Goal: Task Accomplishment & Management: Complete application form

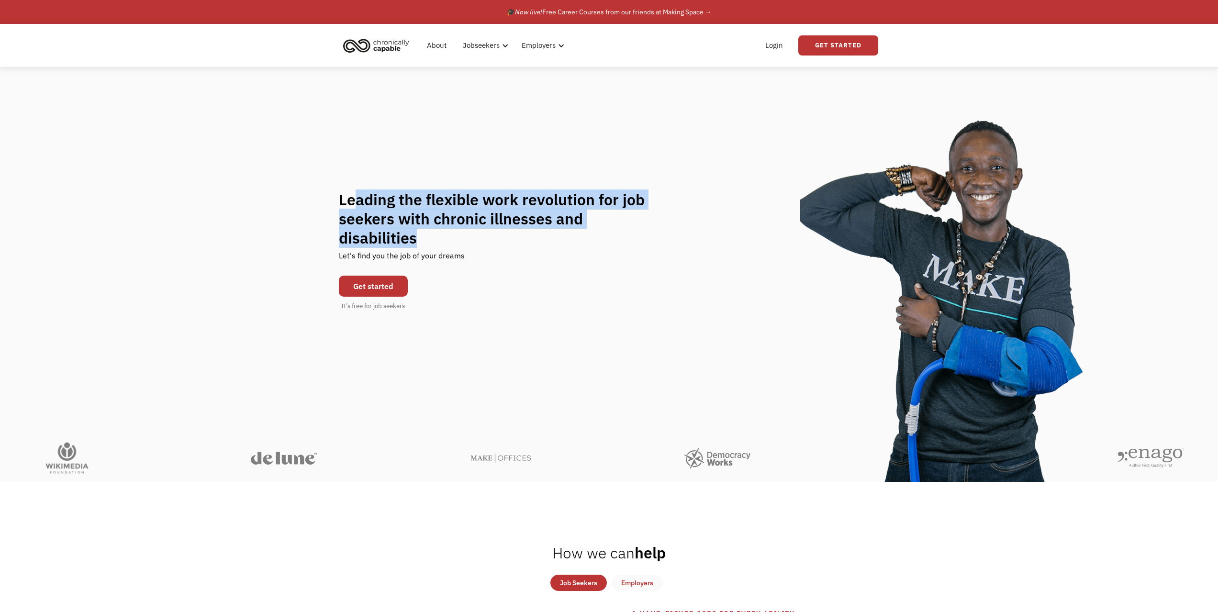
drag, startPoint x: 352, startPoint y: 215, endPoint x: 679, endPoint y: 234, distance: 326.9
click at [679, 234] on div "Leading the flexible work revolution for job seekers with chronic illnesses and…" at bounding box center [609, 250] width 541 height 121
click at [508, 223] on h1 "Leading the flexible work revolution for job seekers with chronic illnesses and…" at bounding box center [501, 218] width 325 height 57
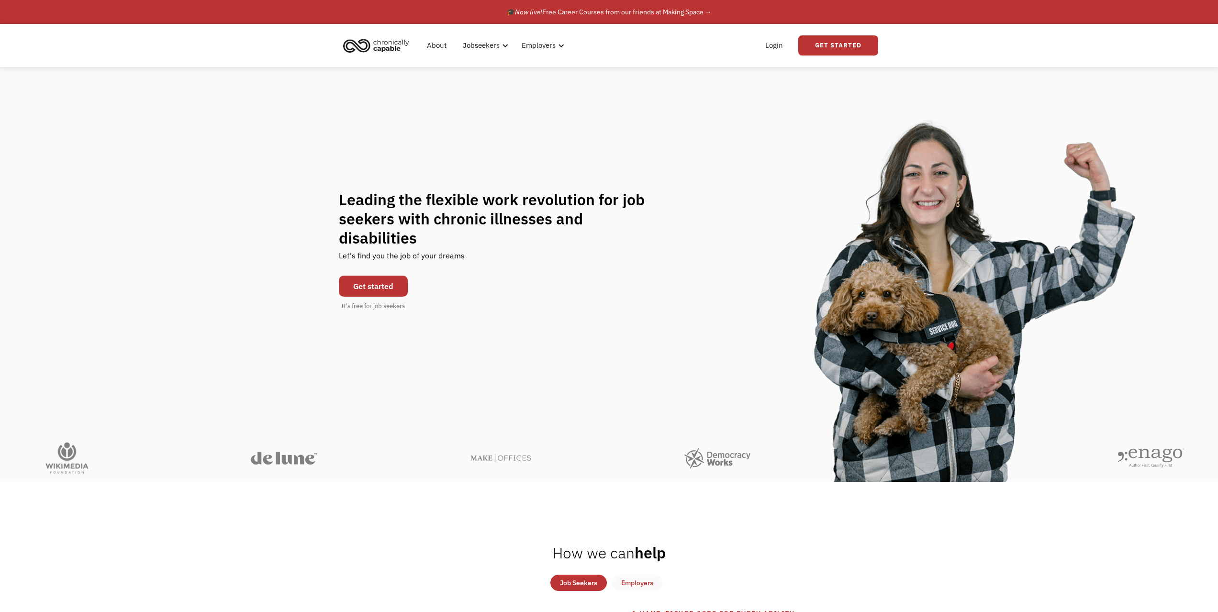
click at [359, 276] on link "Get started" at bounding box center [373, 286] width 69 height 21
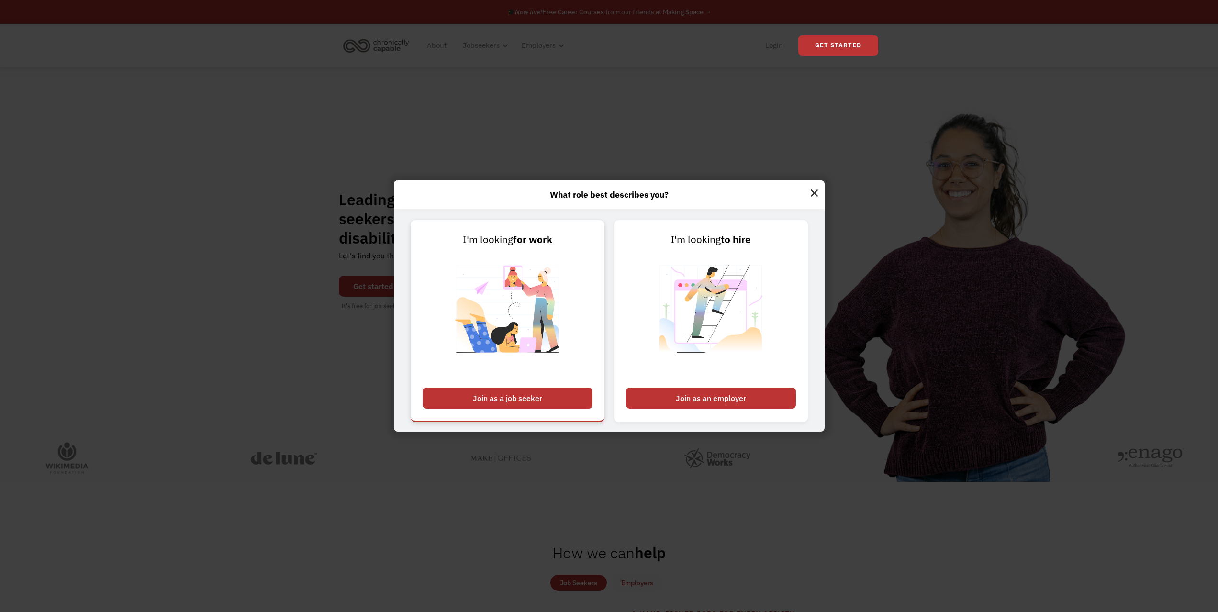
scroll to position [255, 0]
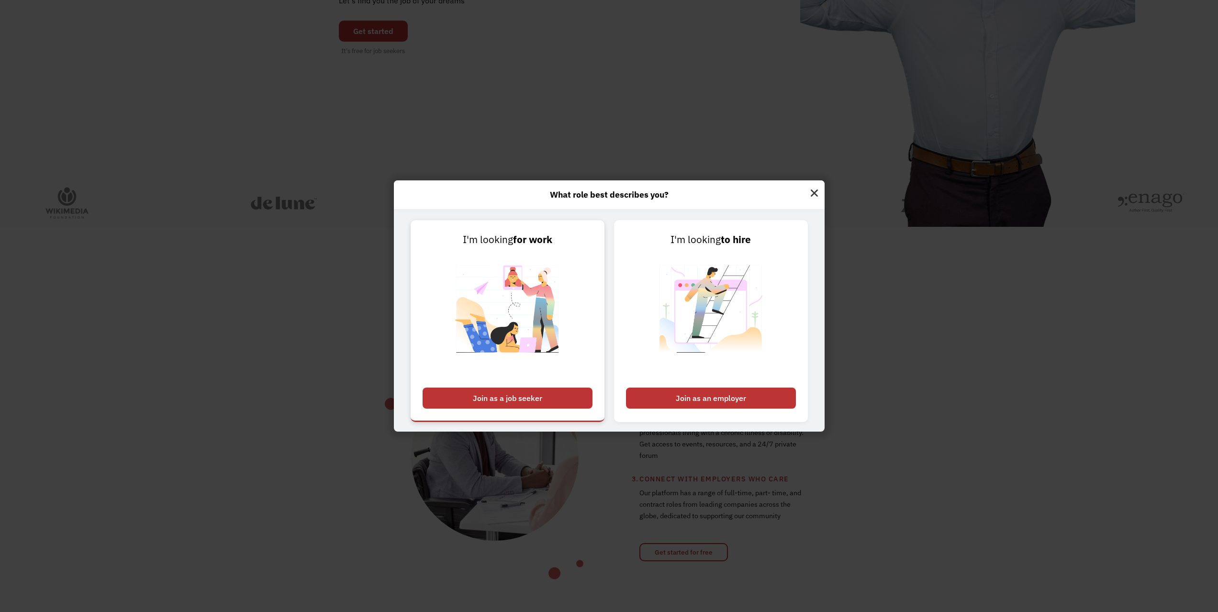
click at [501, 402] on div "Join as a job seeker" at bounding box center [508, 398] width 170 height 21
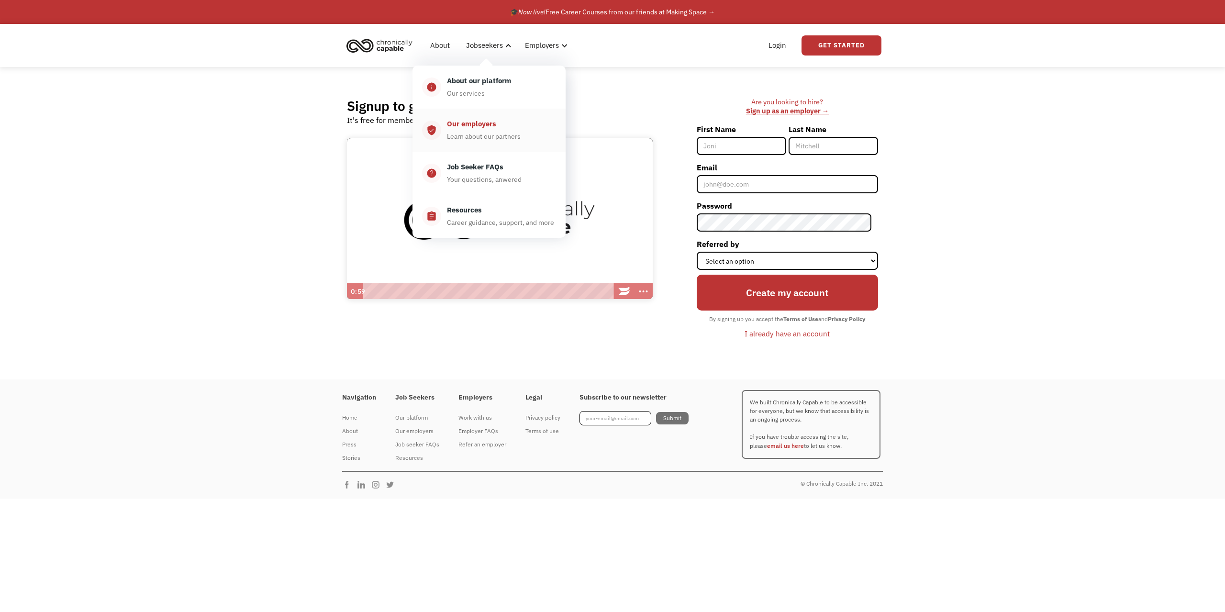
click at [469, 125] on div "Our employers" at bounding box center [471, 123] width 49 height 11
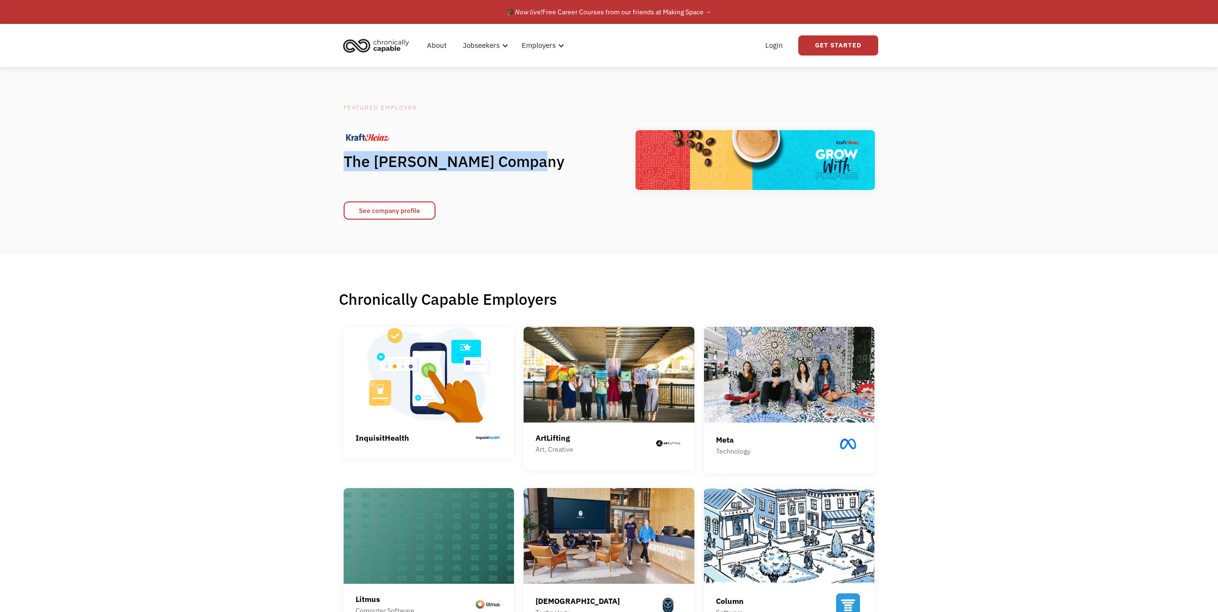
drag, startPoint x: 334, startPoint y: 161, endPoint x: 579, endPoint y: 161, distance: 245.1
click at [579, 161] on div "Featured Employer The [PERSON_NAME] Company See company profile" at bounding box center [609, 161] width 560 height 126
click at [563, 157] on h1 "The Kraft Heinz Company" at bounding box center [463, 161] width 239 height 19
click at [437, 45] on link "About" at bounding box center [436, 45] width 31 height 31
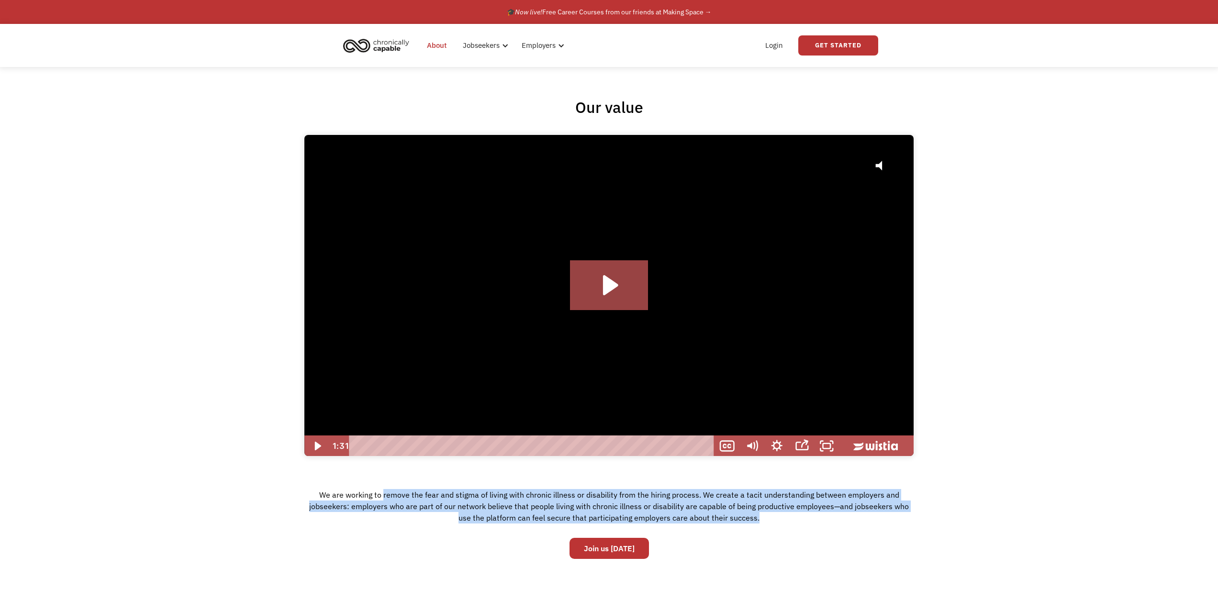
drag, startPoint x: 386, startPoint y: 496, endPoint x: 755, endPoint y: 471, distance: 369.9
click at [960, 512] on div "We are working to remove the fear and stigma of living with chronic illness or …" at bounding box center [609, 510] width 1218 height 46
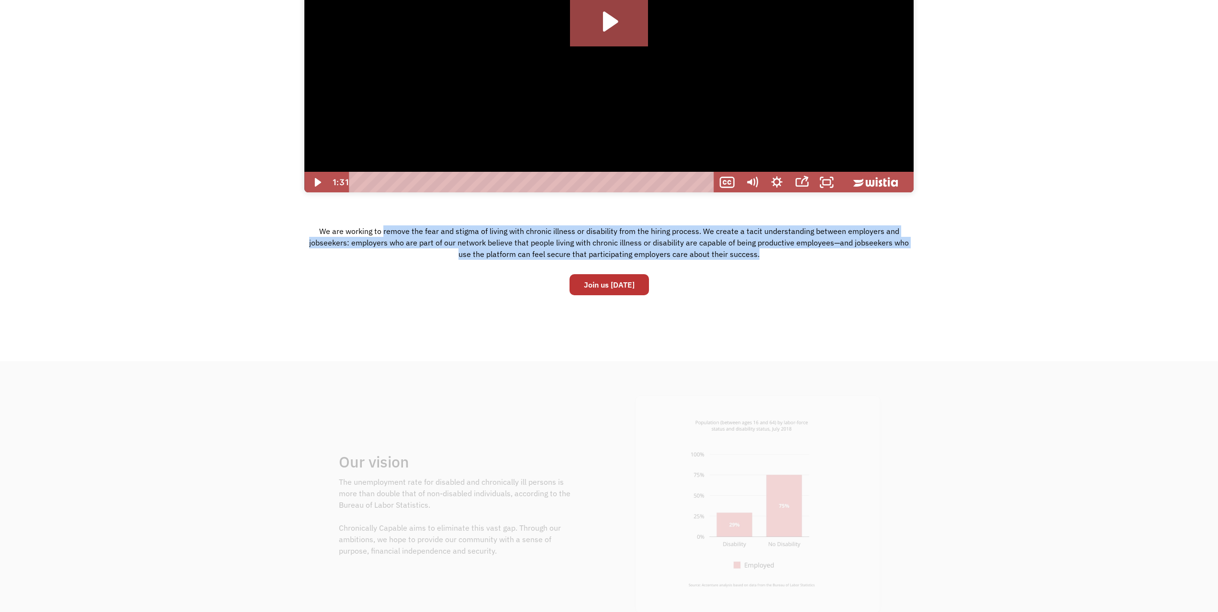
scroll to position [383, 0]
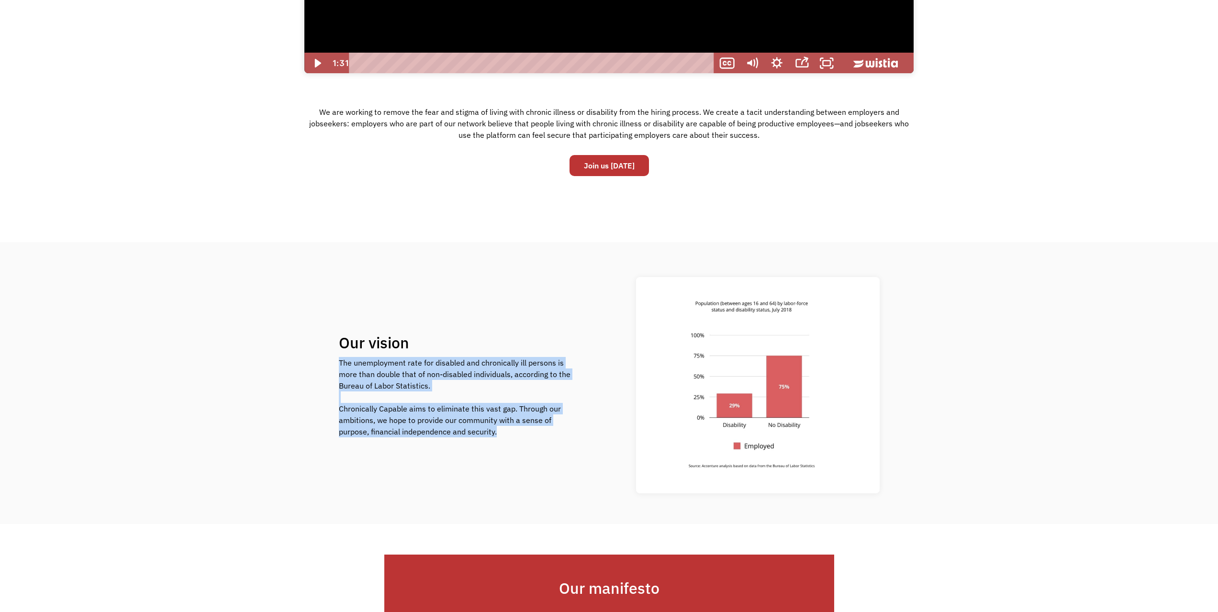
drag, startPoint x: 324, startPoint y: 363, endPoint x: 581, endPoint y: 432, distance: 266.7
click at [581, 432] on div "Our vision The unemployment rate for disabled and chronically ill persons is mo…" at bounding box center [609, 383] width 1218 height 282
click at [485, 429] on div "The unemployment rate for disabled and chronically ill persons is more than dou…" at bounding box center [461, 397] width 244 height 80
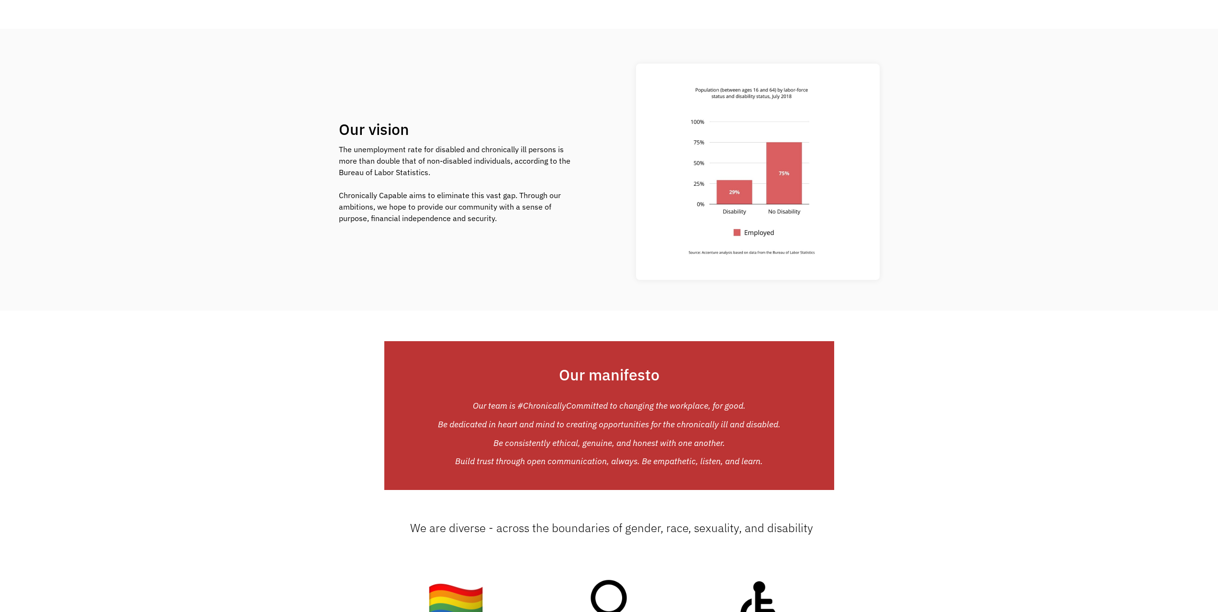
scroll to position [894, 0]
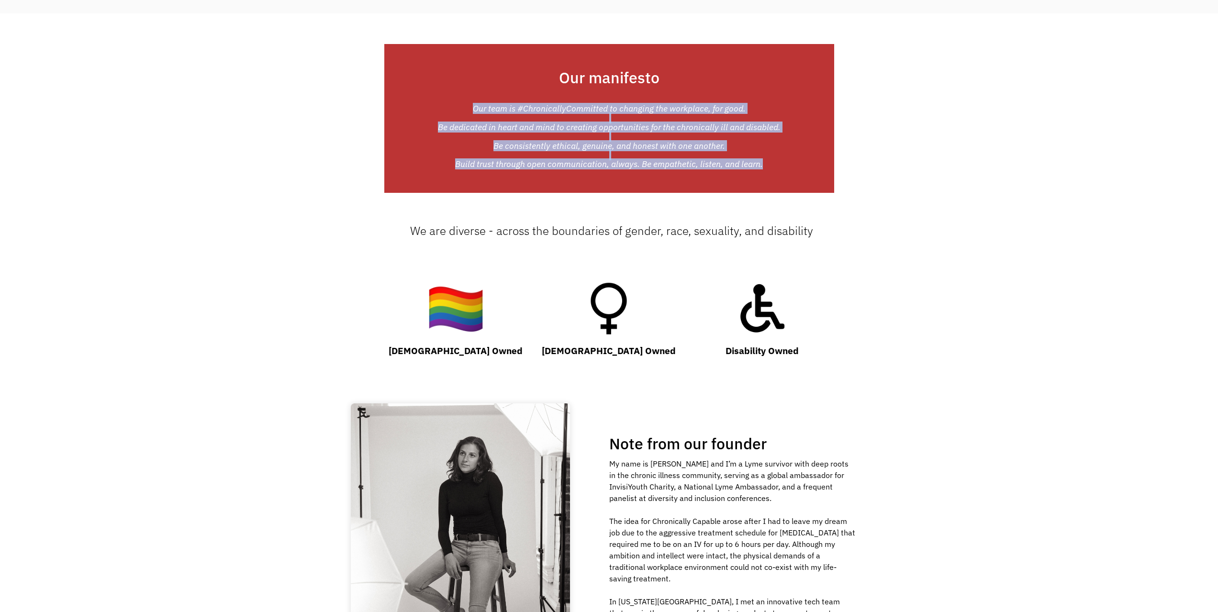
drag, startPoint x: 467, startPoint y: 107, endPoint x: 711, endPoint y: 155, distance: 248.7
click at [770, 168] on div "Our team is #ChronicallyCommitted to changing the workplace, for good. ‍ Be ded…" at bounding box center [609, 136] width 343 height 65
click at [599, 145] on div "Our team is #ChronicallyCommitted to changing the workplace, for good. ‍ Be ded…" at bounding box center [609, 136] width 343 height 65
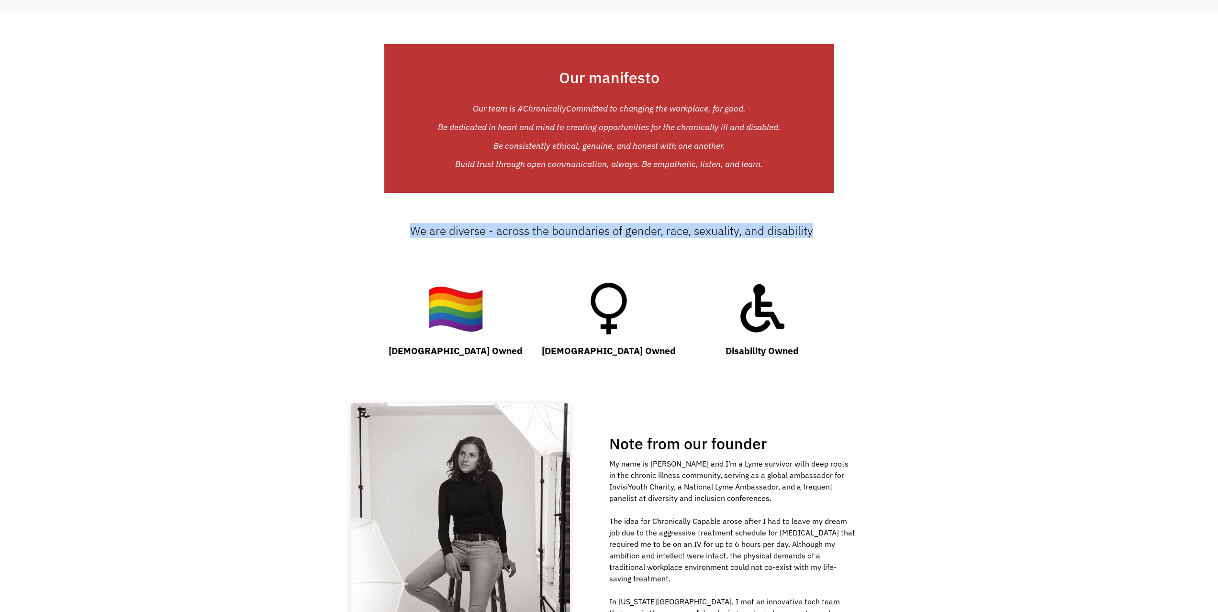
drag, startPoint x: 412, startPoint y: 230, endPoint x: 965, endPoint y: 239, distance: 553.4
click at [965, 239] on div "We are diverse - across the boundaries of gender, race, sexuality, and disabili…" at bounding box center [609, 233] width 1218 height 19
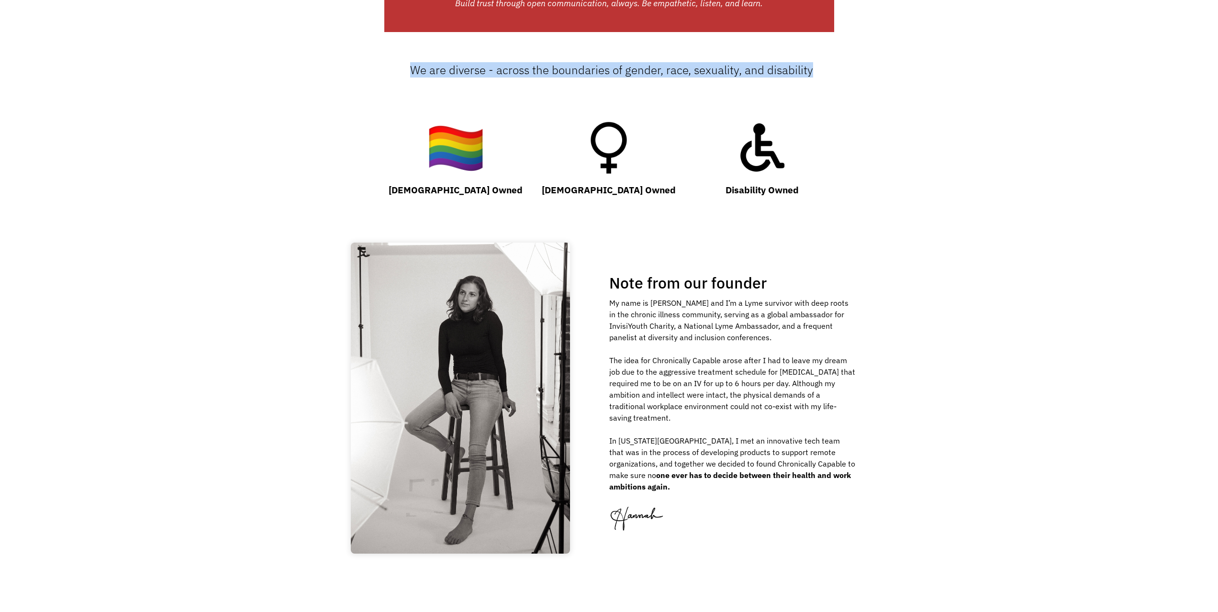
scroll to position [1149, 0]
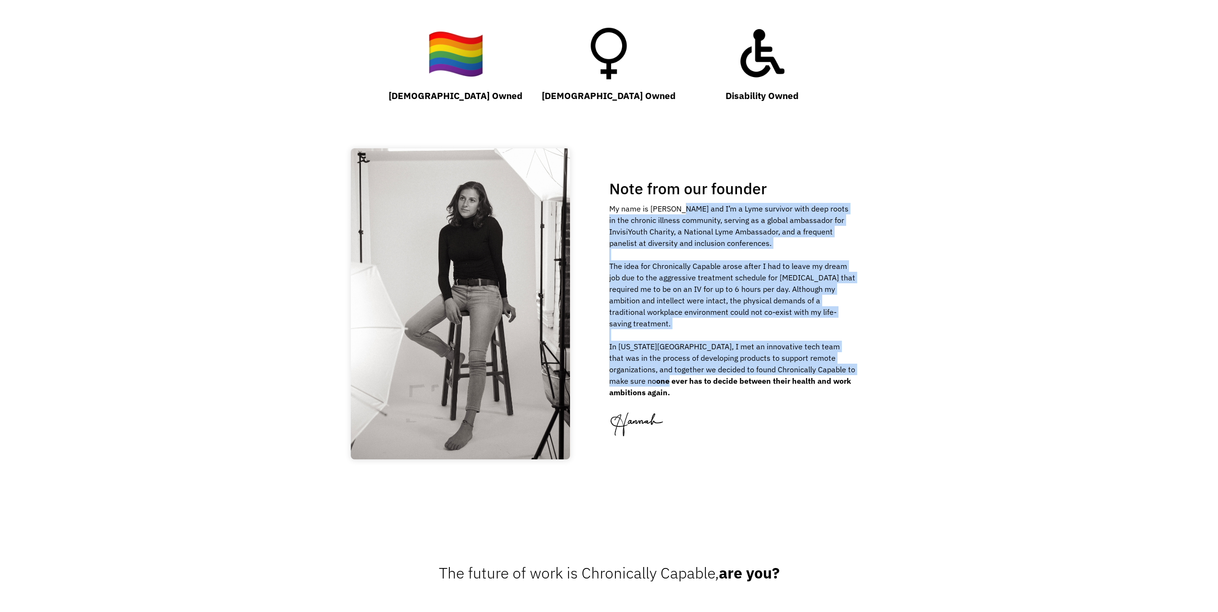
drag, startPoint x: 682, startPoint y: 217, endPoint x: 851, endPoint y: 383, distance: 236.9
click at [851, 383] on div "My name is Hannah and I’m a Lyme survivor with deep roots in the chronic illnes…" at bounding box center [732, 300] width 246 height 195
click at [808, 411] on div "Note from our founder My name is Hannah and I’m a Lyme survivor with deep roots…" at bounding box center [609, 303] width 541 height 335
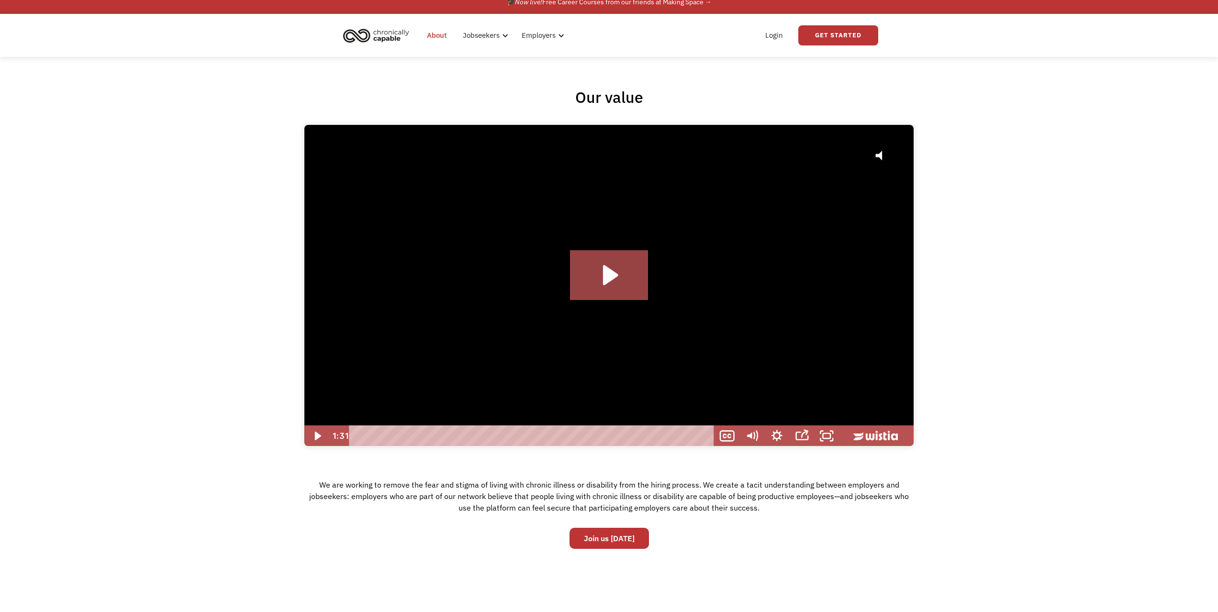
scroll to position [0, 0]
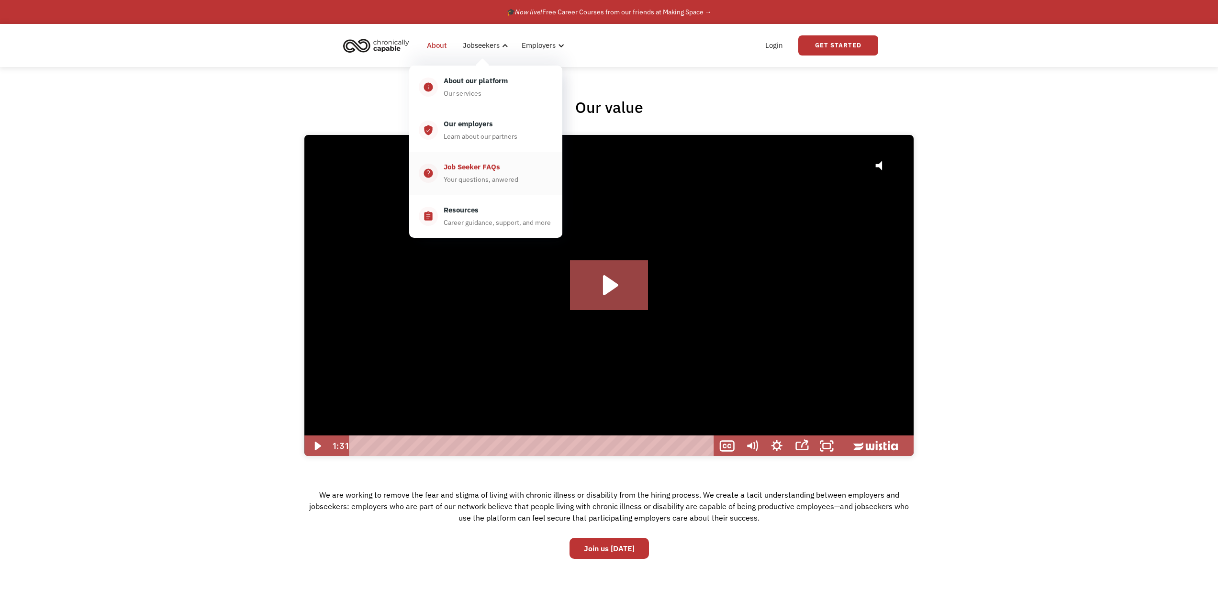
click at [471, 170] on div "Job Seeker FAQs" at bounding box center [472, 166] width 56 height 11
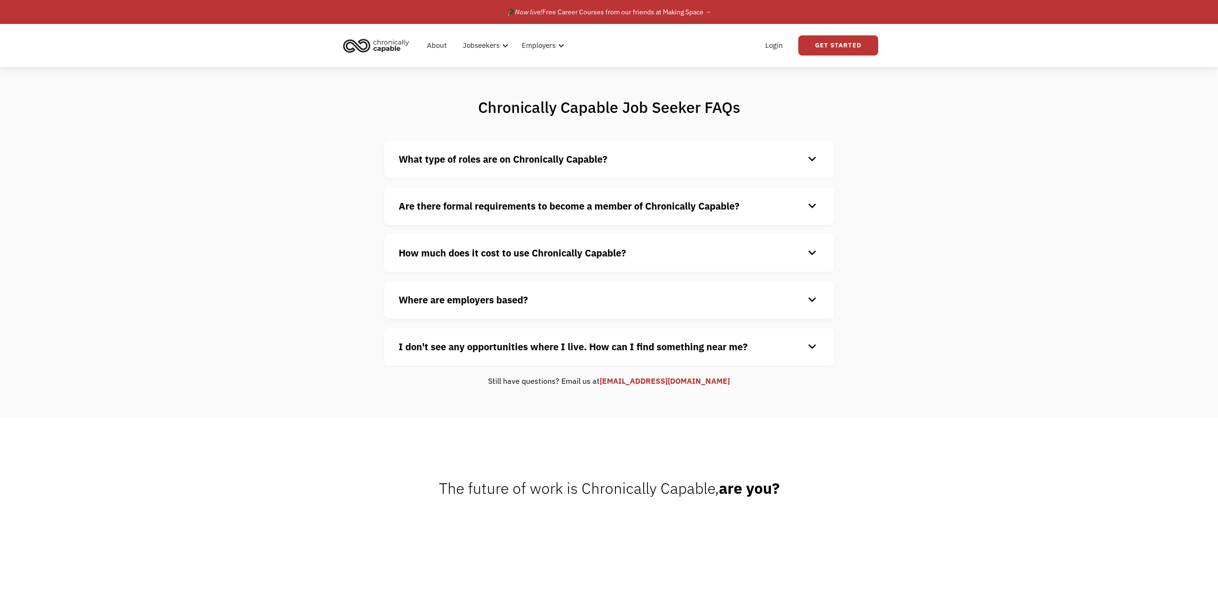
click at [505, 298] on strong "Where are employers based?" at bounding box center [463, 299] width 129 height 13
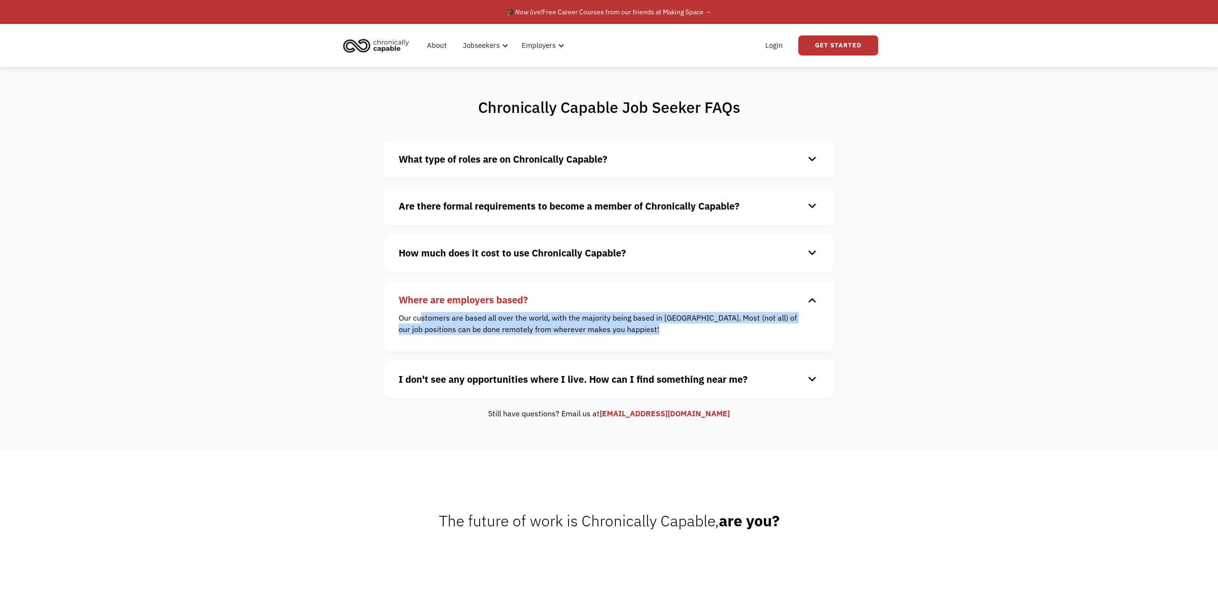
drag, startPoint x: 422, startPoint y: 319, endPoint x: 671, endPoint y: 326, distance: 249.5
click at [671, 326] on p "Our customers are based all over the world, with the majority being based in [G…" at bounding box center [602, 323] width 407 height 23
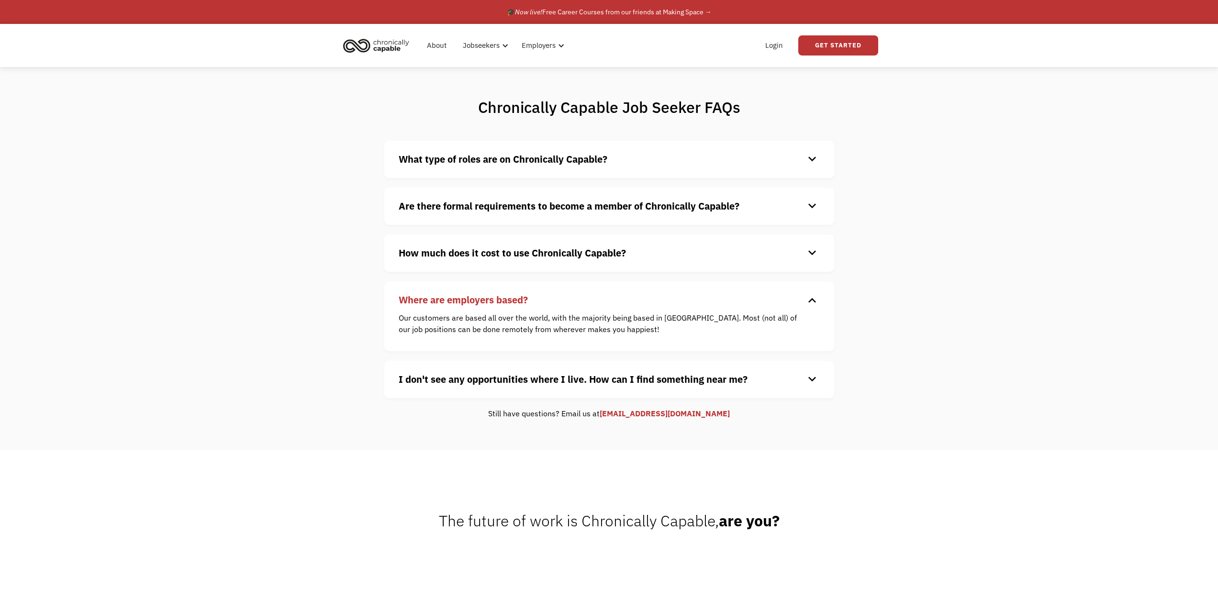
click at [724, 380] on strong "I don't see any opportunities where I live. How can I find something near me?" at bounding box center [573, 379] width 349 height 13
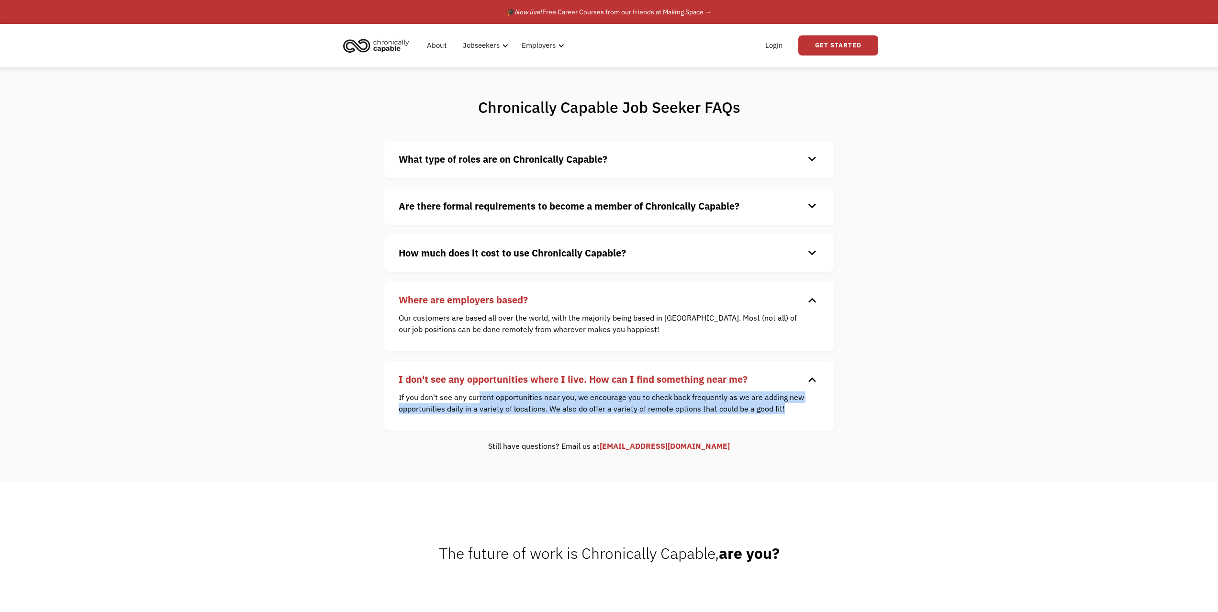
drag, startPoint x: 478, startPoint y: 400, endPoint x: 802, endPoint y: 411, distance: 324.2
click at [802, 411] on p "If you don't see any current opportunities near you, we encourage you to check …" at bounding box center [602, 403] width 407 height 23
click at [560, 395] on p "If you don't see any current opportunities near you, we encourage you to check …" at bounding box center [602, 403] width 407 height 23
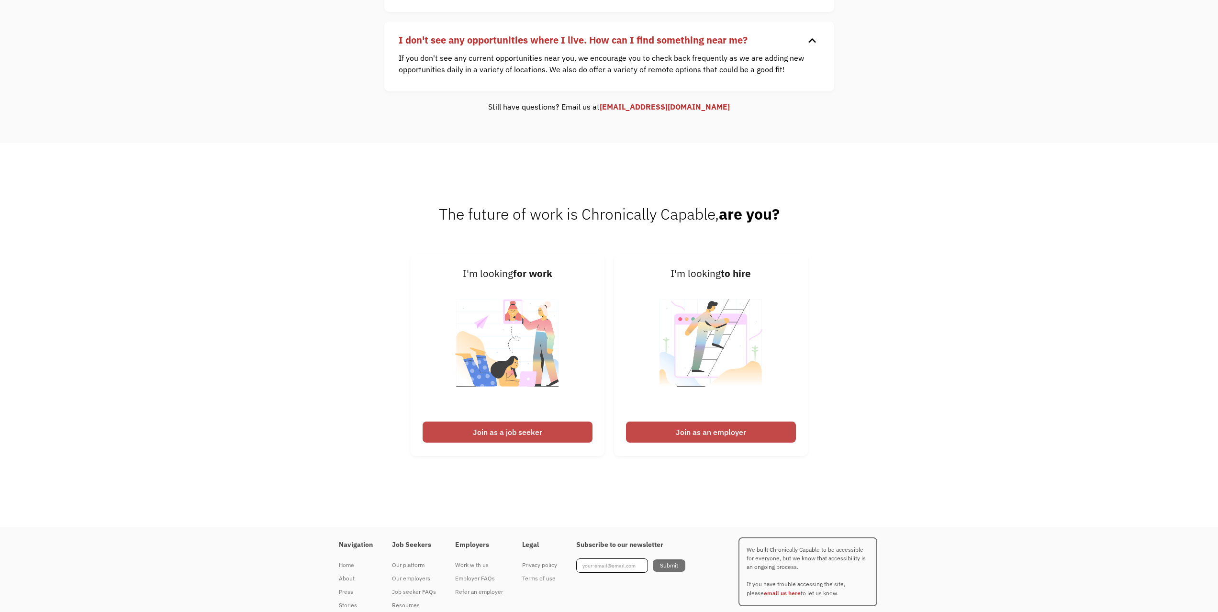
scroll to position [373, 0]
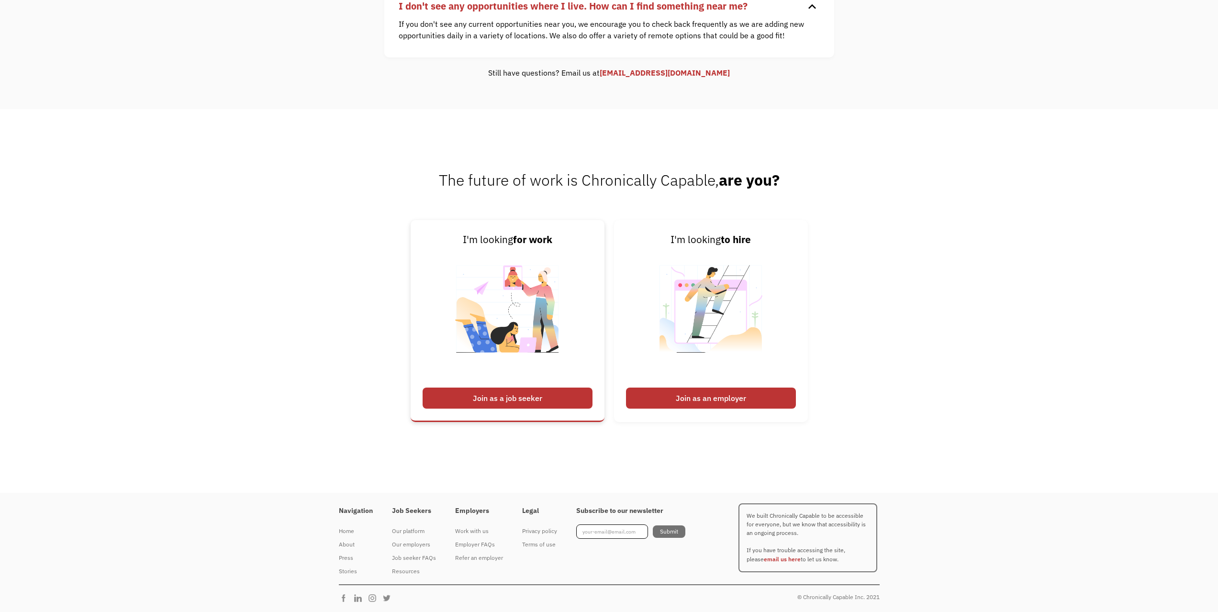
click at [517, 403] on div "Join as a job seeker" at bounding box center [508, 398] width 170 height 21
click at [506, 400] on div "Join as a job seeker" at bounding box center [508, 398] width 170 height 21
click at [517, 314] on img at bounding box center [507, 314] width 119 height 135
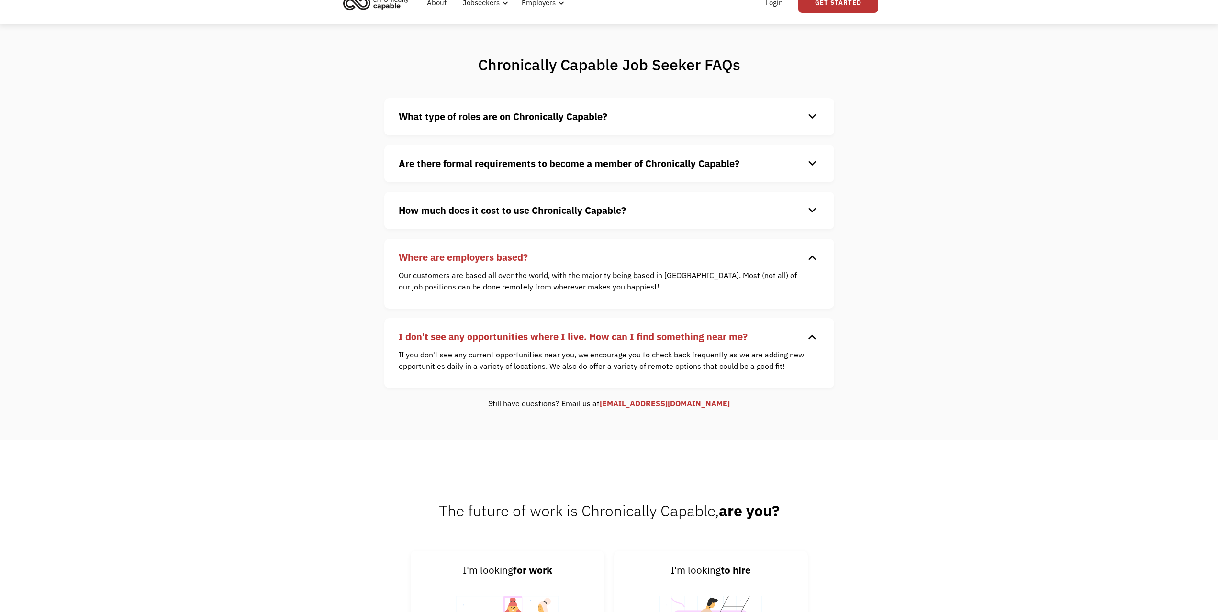
scroll to position [0, 0]
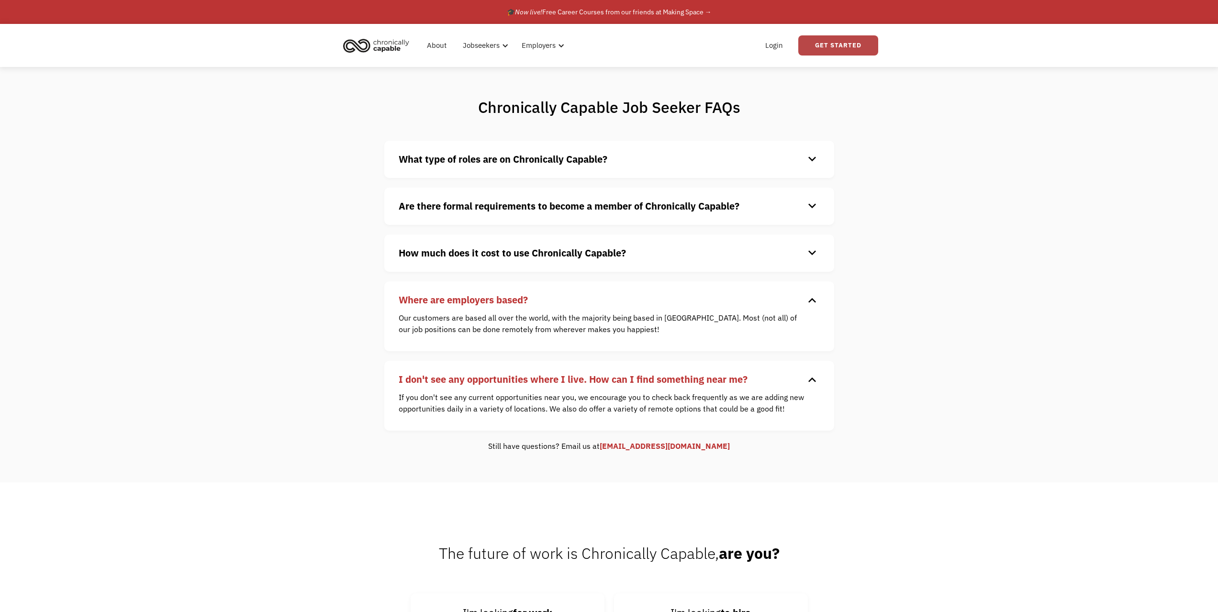
click at [845, 42] on link "Get Started" at bounding box center [838, 45] width 80 height 20
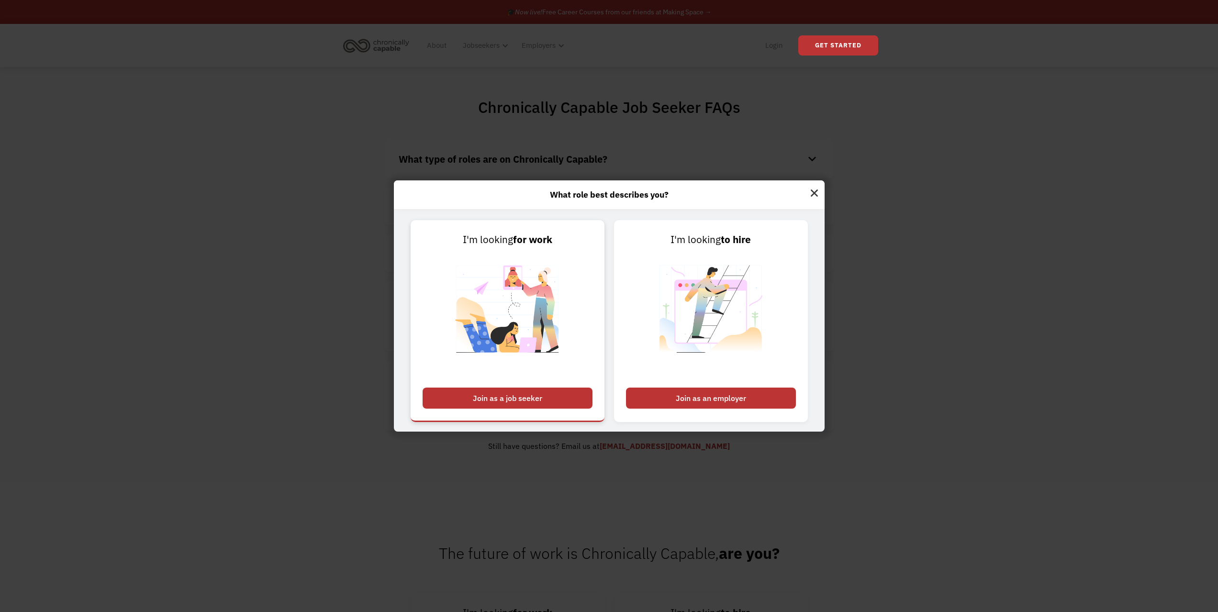
click at [520, 399] on div "Join as a job seeker" at bounding box center [508, 398] width 170 height 21
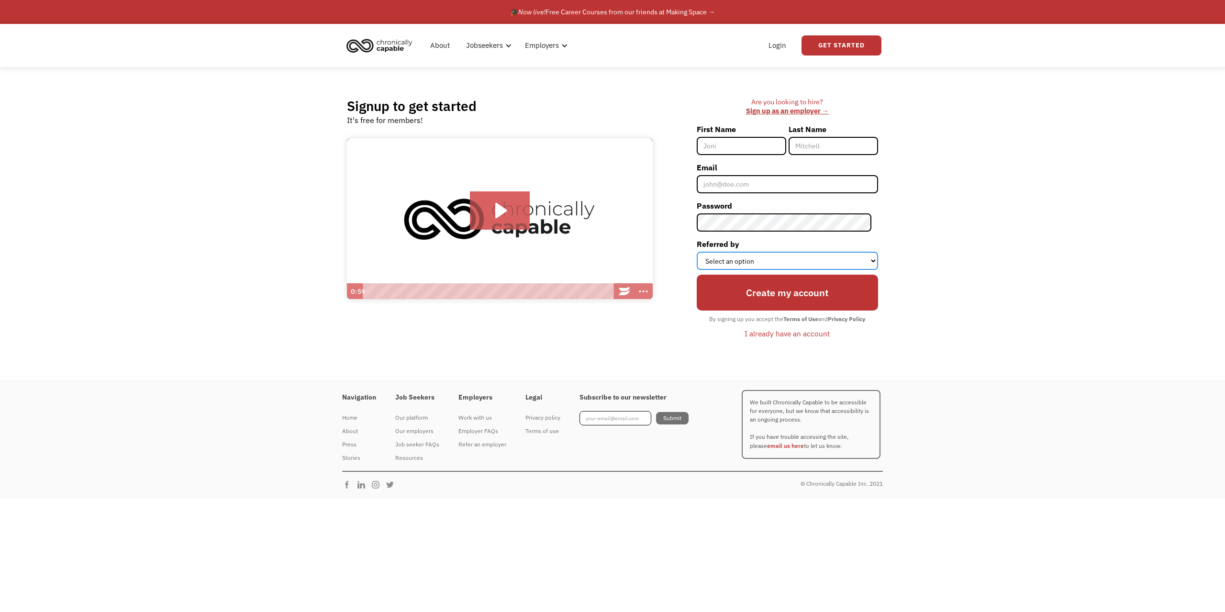
click at [768, 262] on select "Select an option Instagram Facebook Twitter Search Engine News Article Word of …" at bounding box center [787, 261] width 181 height 18
